Goal: Information Seeking & Learning: Learn about a topic

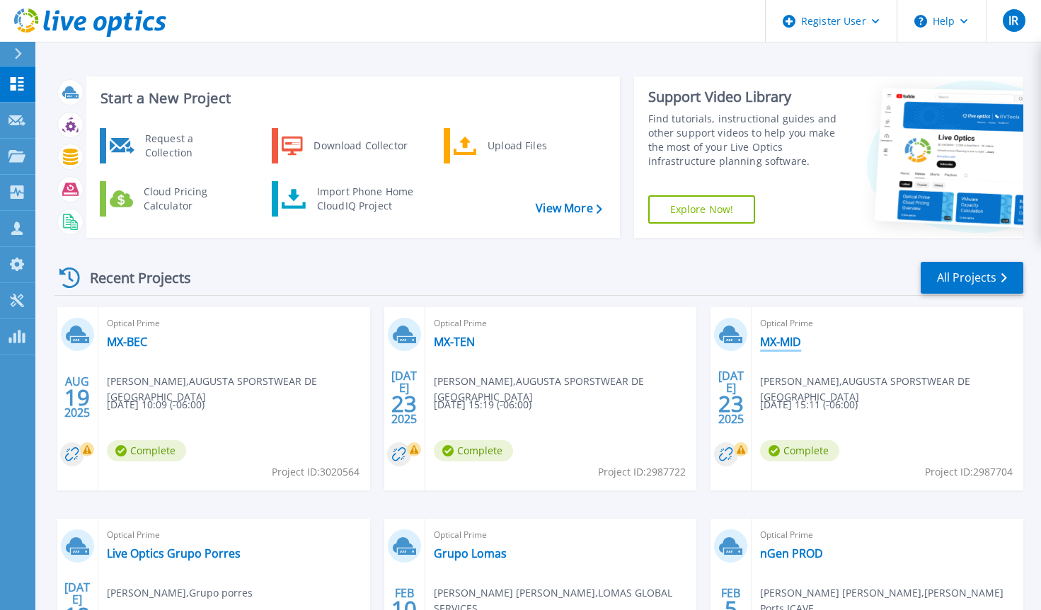
click at [786, 344] on link "MX-MID" at bounding box center [780, 342] width 41 height 14
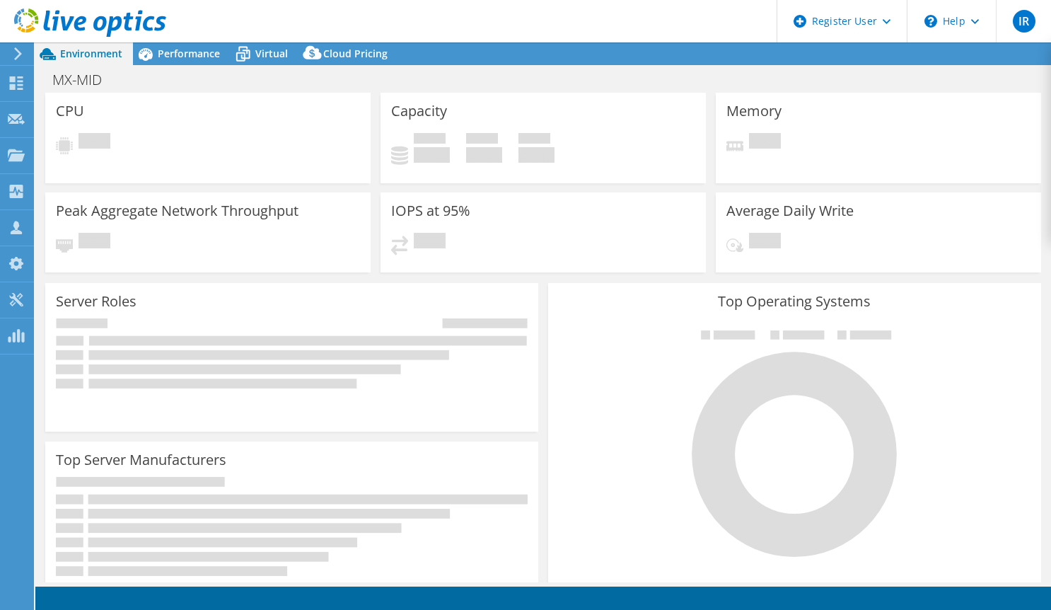
select select "USD"
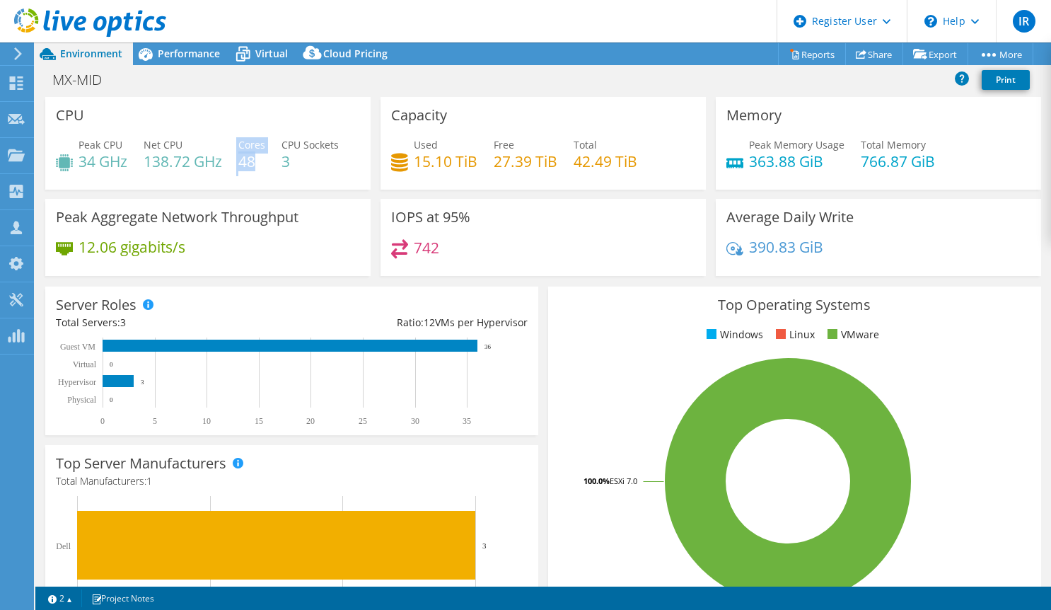
drag, startPoint x: 237, startPoint y: 160, endPoint x: 260, endPoint y: 165, distance: 23.9
click at [260, 165] on div "Peak CPU 34 GHz Net CPU 138.72 GHz Cores 48 CPU Sockets 3" at bounding box center [208, 160] width 304 height 46
drag, startPoint x: 852, startPoint y: 164, endPoint x: 921, endPoint y: 163, distance: 68.6
click at [921, 163] on h4 "766.87 GiB" at bounding box center [898, 162] width 74 height 16
drag, startPoint x: 573, startPoint y: 165, endPoint x: 623, endPoint y: 164, distance: 50.2
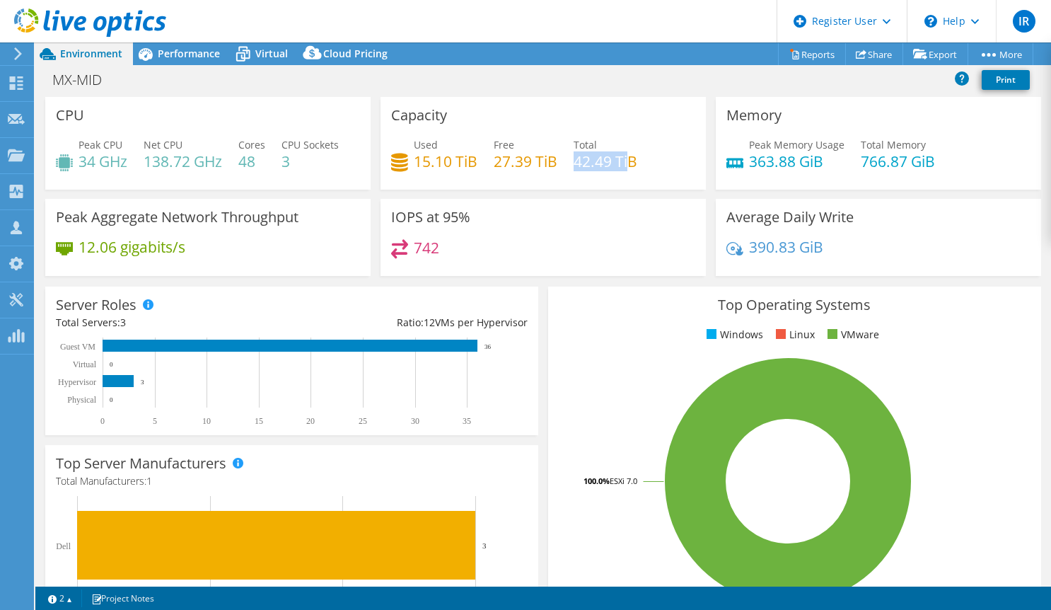
click at [623, 164] on h4 "42.49 TiB" at bounding box center [606, 162] width 64 height 16
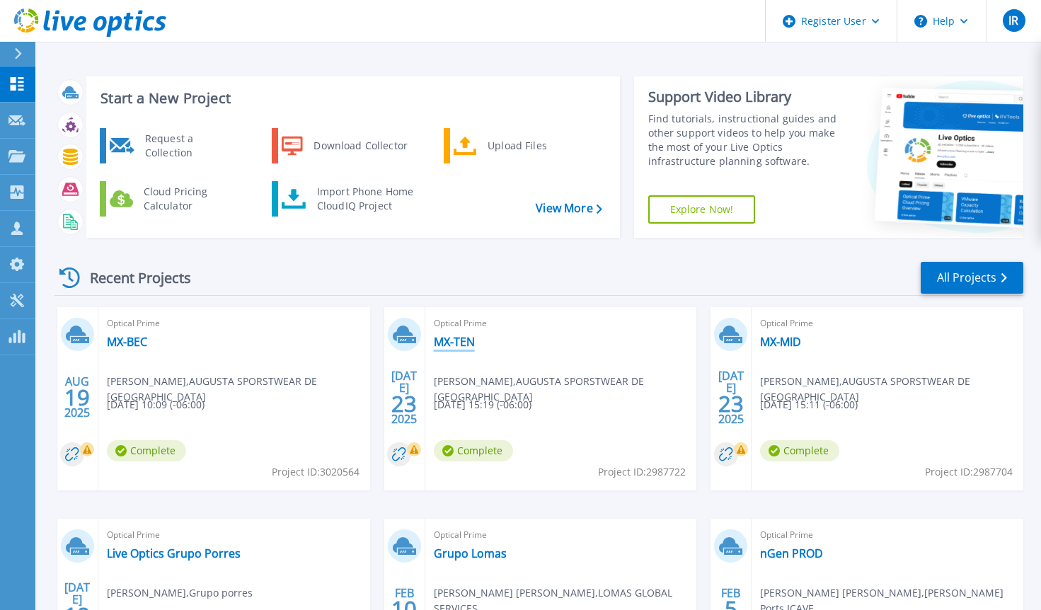
click at [462, 347] on link "MX-TEN" at bounding box center [454, 342] width 41 height 14
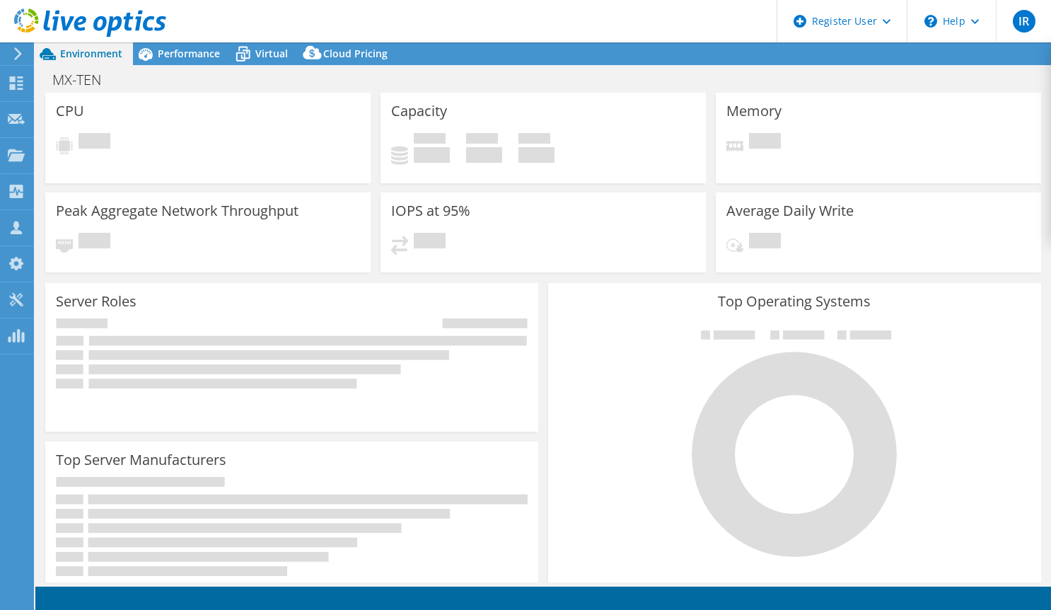
select select "USD"
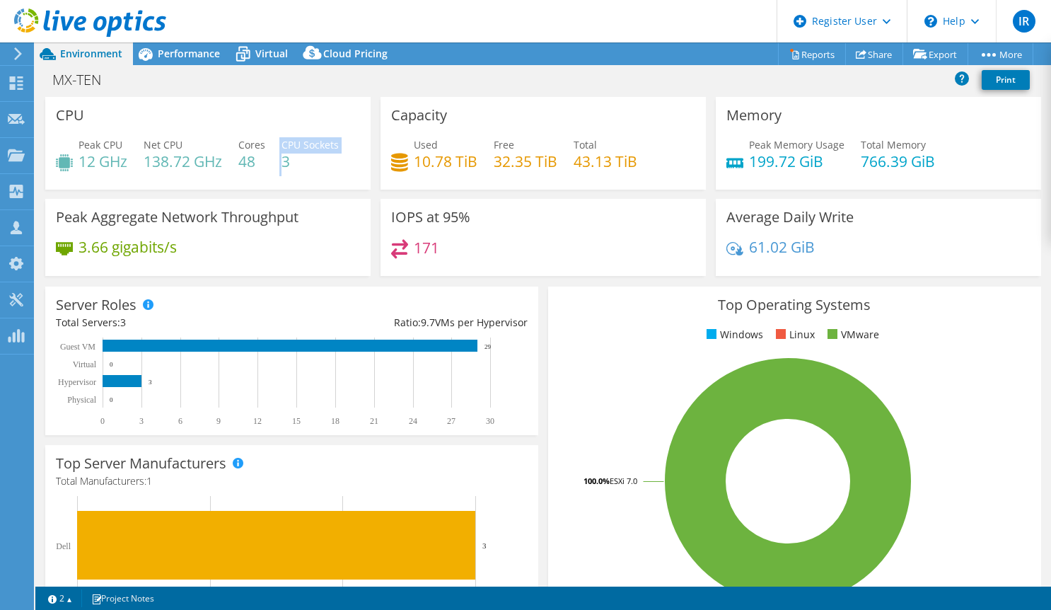
drag, startPoint x: 283, startPoint y: 161, endPoint x: 274, endPoint y: 161, distance: 9.2
click at [274, 161] on div "Peak CPU 12 GHz Net CPU 138.72 GHz Cores 48 CPU Sockets 3" at bounding box center [208, 160] width 304 height 46
drag, startPoint x: 274, startPoint y: 161, endPoint x: 242, endPoint y: 161, distance: 31.8
click at [242, 161] on h4 "48" at bounding box center [251, 162] width 27 height 16
drag, startPoint x: 855, startPoint y: 159, endPoint x: 935, endPoint y: 159, distance: 79.9
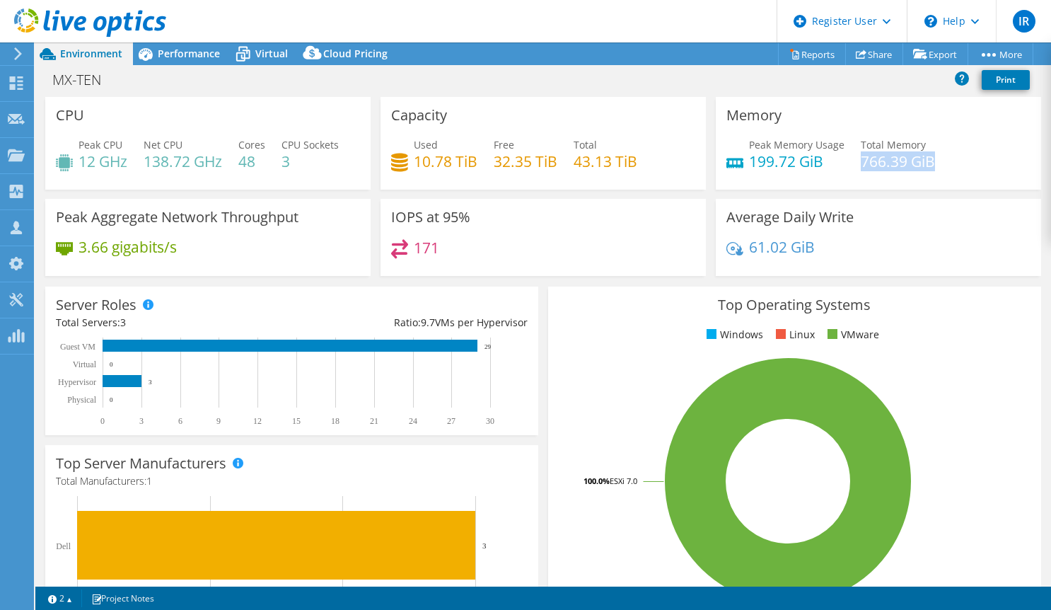
click at [935, 159] on div "Peak Memory Usage 199.72 GiB Total Memory 766.39 GiB" at bounding box center [879, 160] width 304 height 46
drag, startPoint x: 572, startPoint y: 161, endPoint x: 640, endPoint y: 159, distance: 67.9
click at [640, 159] on div "Used 10.78 TiB Free 32.35 TiB Total 43.13 TiB" at bounding box center [543, 160] width 304 height 46
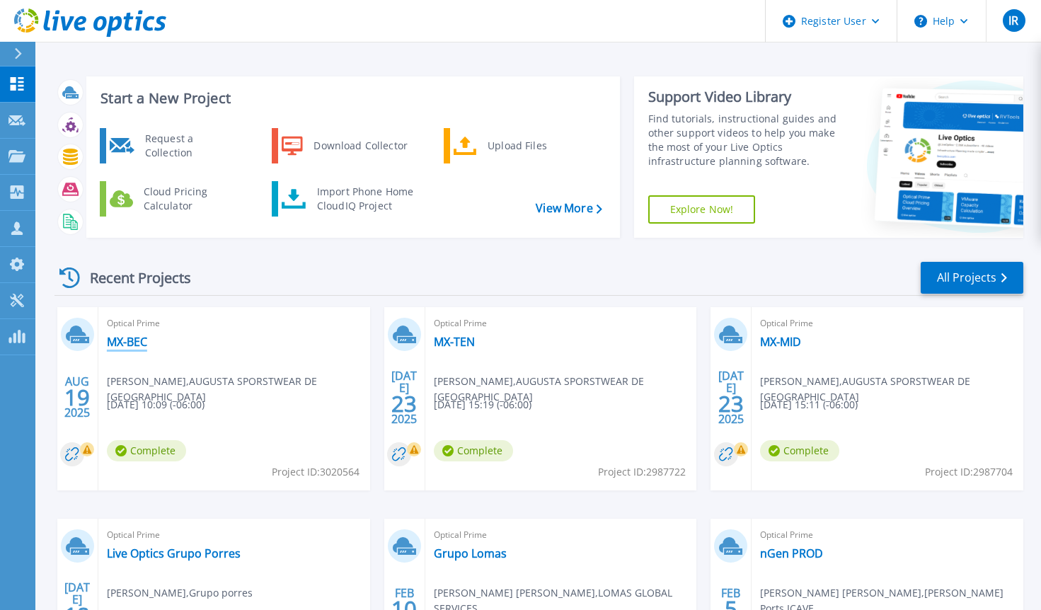
click at [132, 338] on link "MX-BEC" at bounding box center [127, 342] width 40 height 14
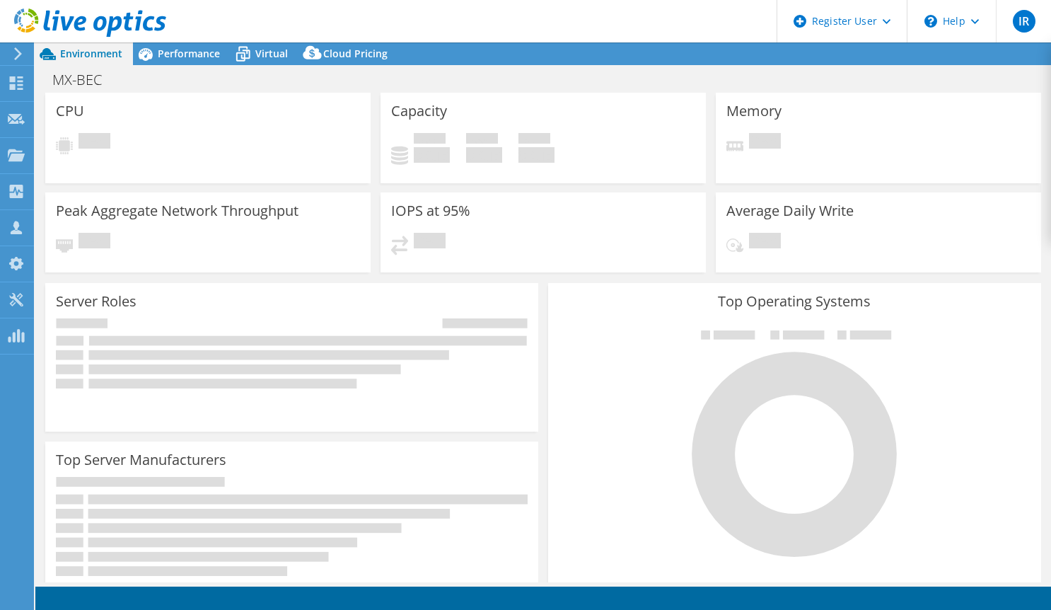
select select "USD"
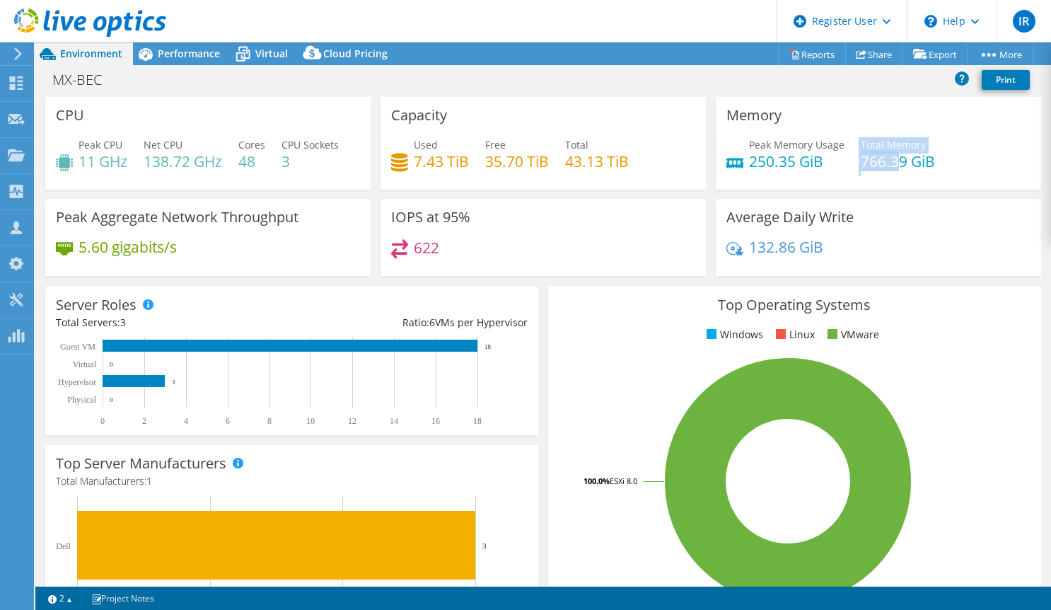
drag, startPoint x: 860, startPoint y: 159, endPoint x: 893, endPoint y: 159, distance: 33.2
click at [893, 159] on div "Peak Memory Usage 250.35 GiB Total Memory 766.39 GiB" at bounding box center [879, 160] width 304 height 46
drag, startPoint x: 563, startPoint y: 160, endPoint x: 596, endPoint y: 161, distance: 32.5
click at [596, 161] on h4 "43.13 TiB" at bounding box center [597, 162] width 64 height 16
drag, startPoint x: 410, startPoint y: 161, endPoint x: 449, endPoint y: 156, distance: 39.9
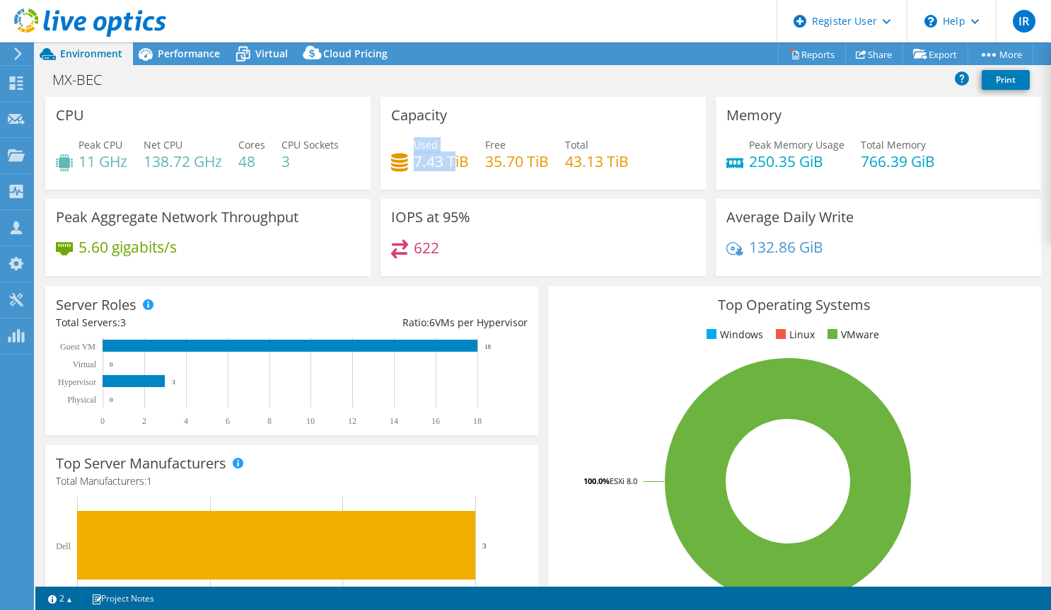
click at [449, 156] on div "Used 7.43 TiB" at bounding box center [430, 153] width 78 height 32
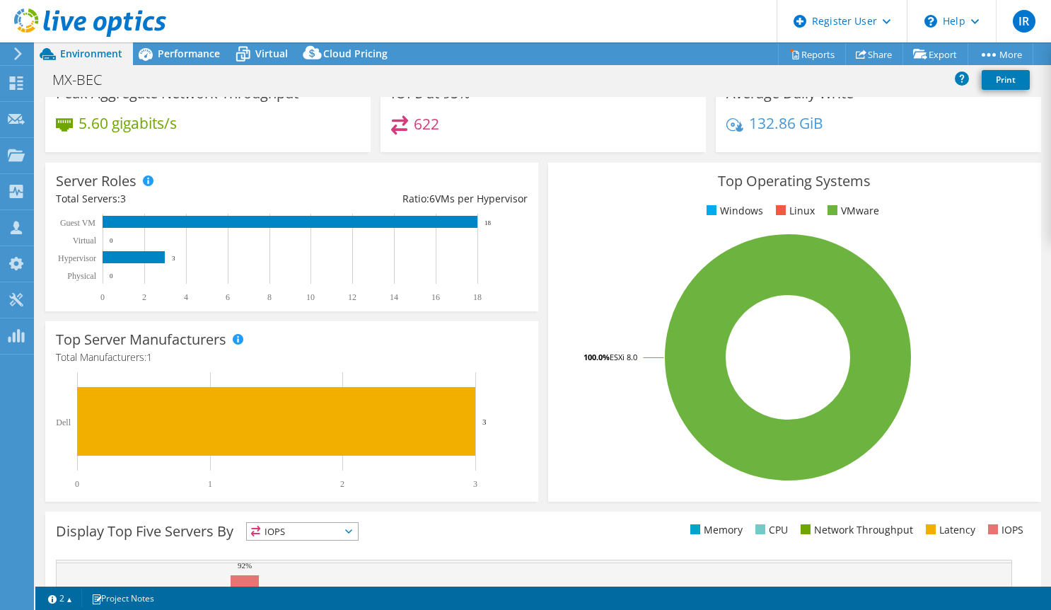
scroll to position [141, 0]
